Goal: Download file/media

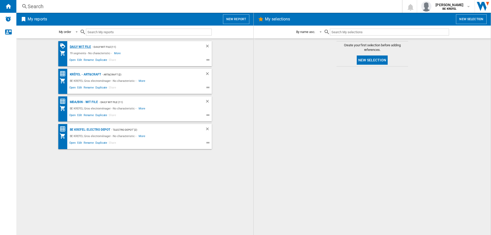
click at [73, 46] on div "Daily WIT file" at bounding box center [80, 47] width 23 height 6
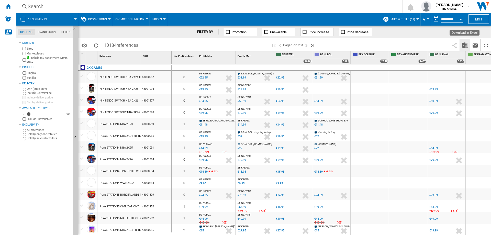
click at [466, 45] on img "Download in Excel" at bounding box center [465, 45] width 6 height 6
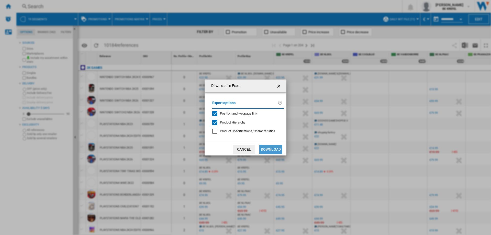
click at [272, 148] on button "Download" at bounding box center [271, 149] width 23 height 9
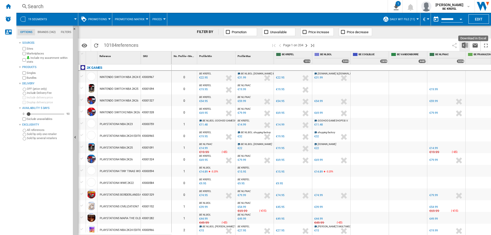
click at [464, 46] on img "Download in Excel" at bounding box center [465, 45] width 6 height 6
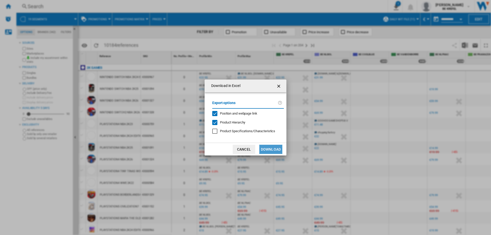
click at [274, 148] on button "Download" at bounding box center [271, 149] width 23 height 9
